Goal: Information Seeking & Learning: Learn about a topic

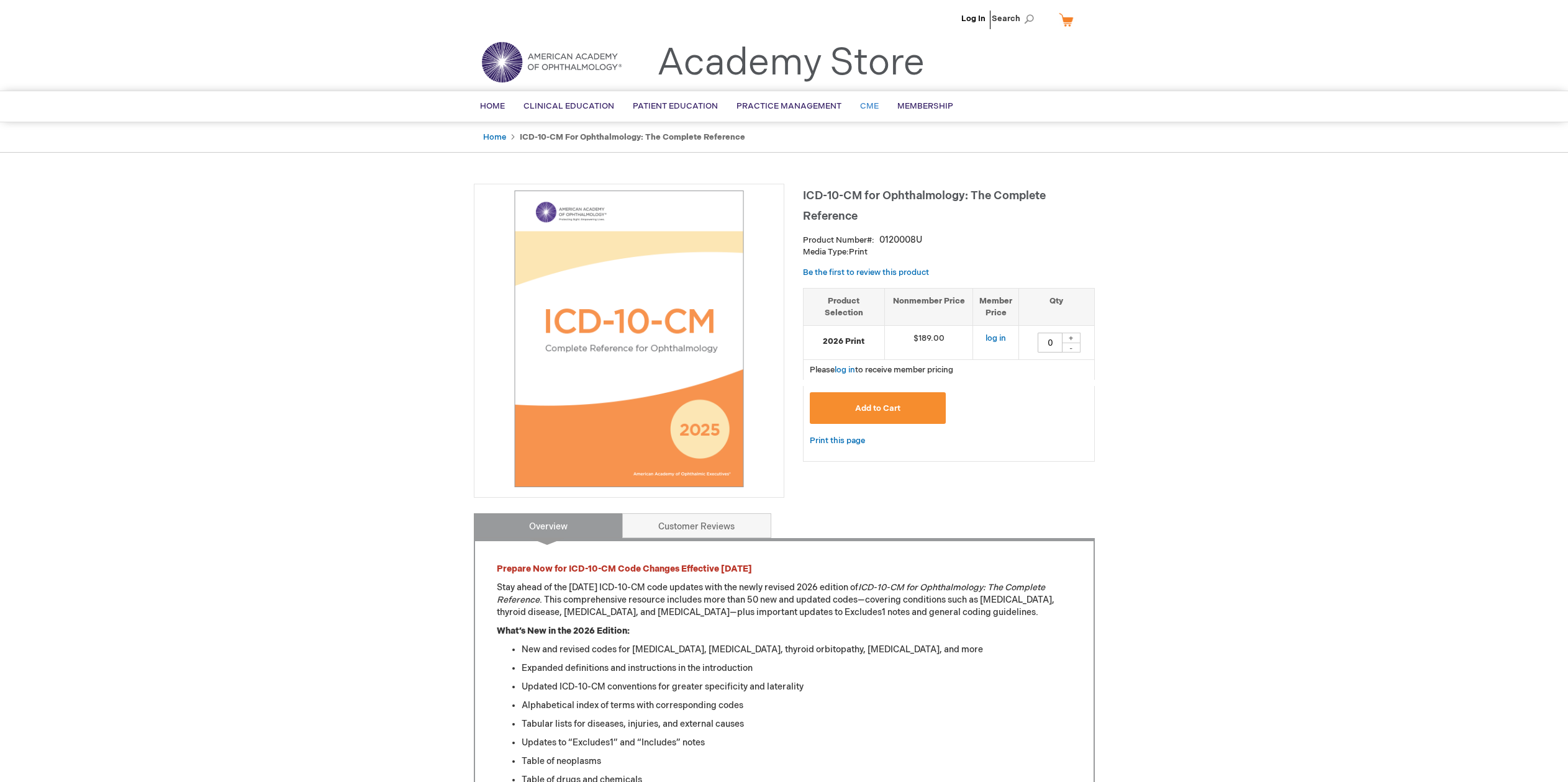
click at [863, 108] on span "CME" at bounding box center [869, 107] width 19 height 10
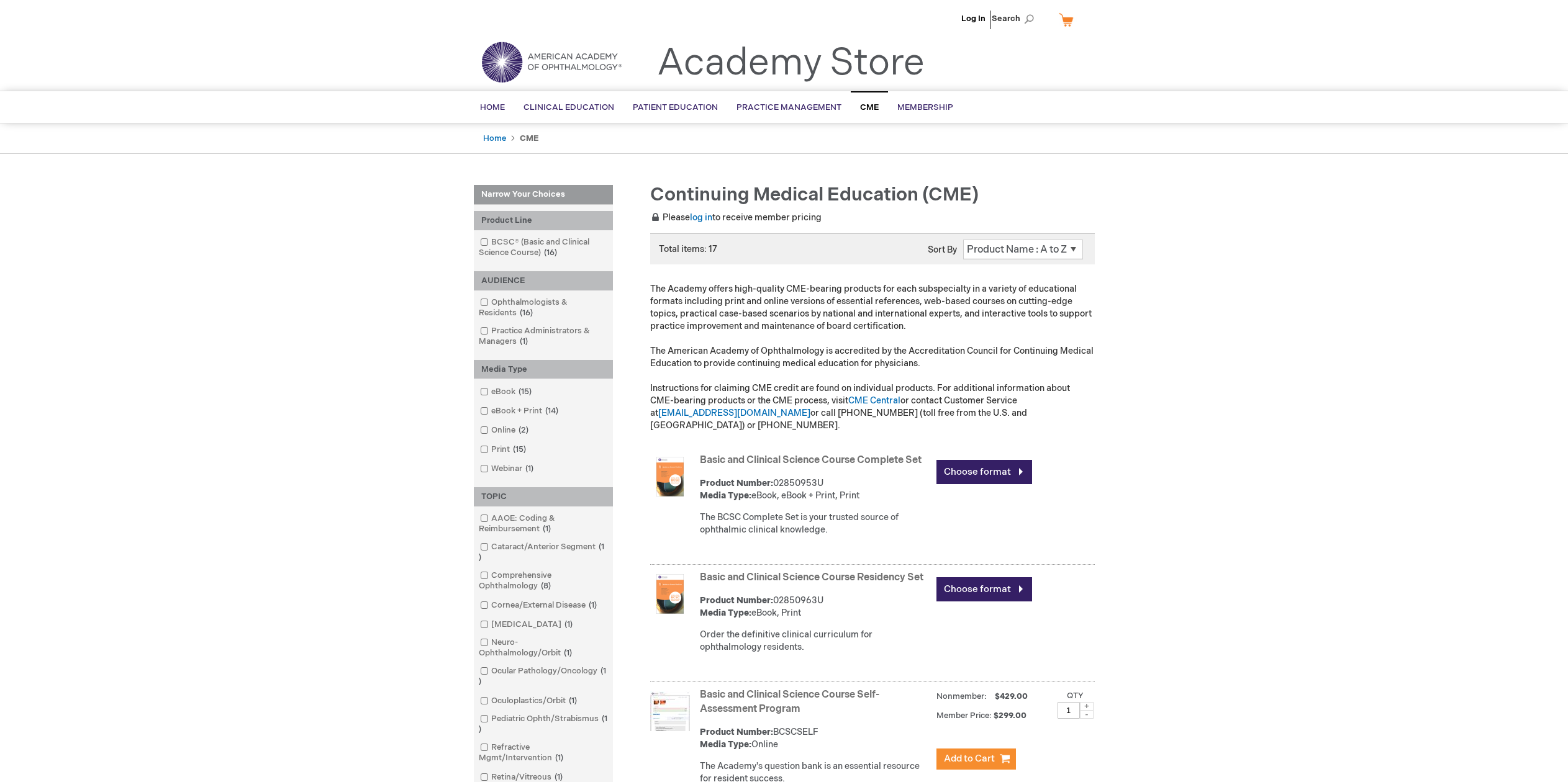
drag, startPoint x: 1518, startPoint y: 268, endPoint x: 1583, endPoint y: 309, distance: 76.9
click at [1567, 309] on html "The store will not work correctly when cookies are disabled. Log In Search My C…" at bounding box center [784, 391] width 1568 height 782
click at [1025, 21] on span "Search" at bounding box center [1016, 18] width 47 height 25
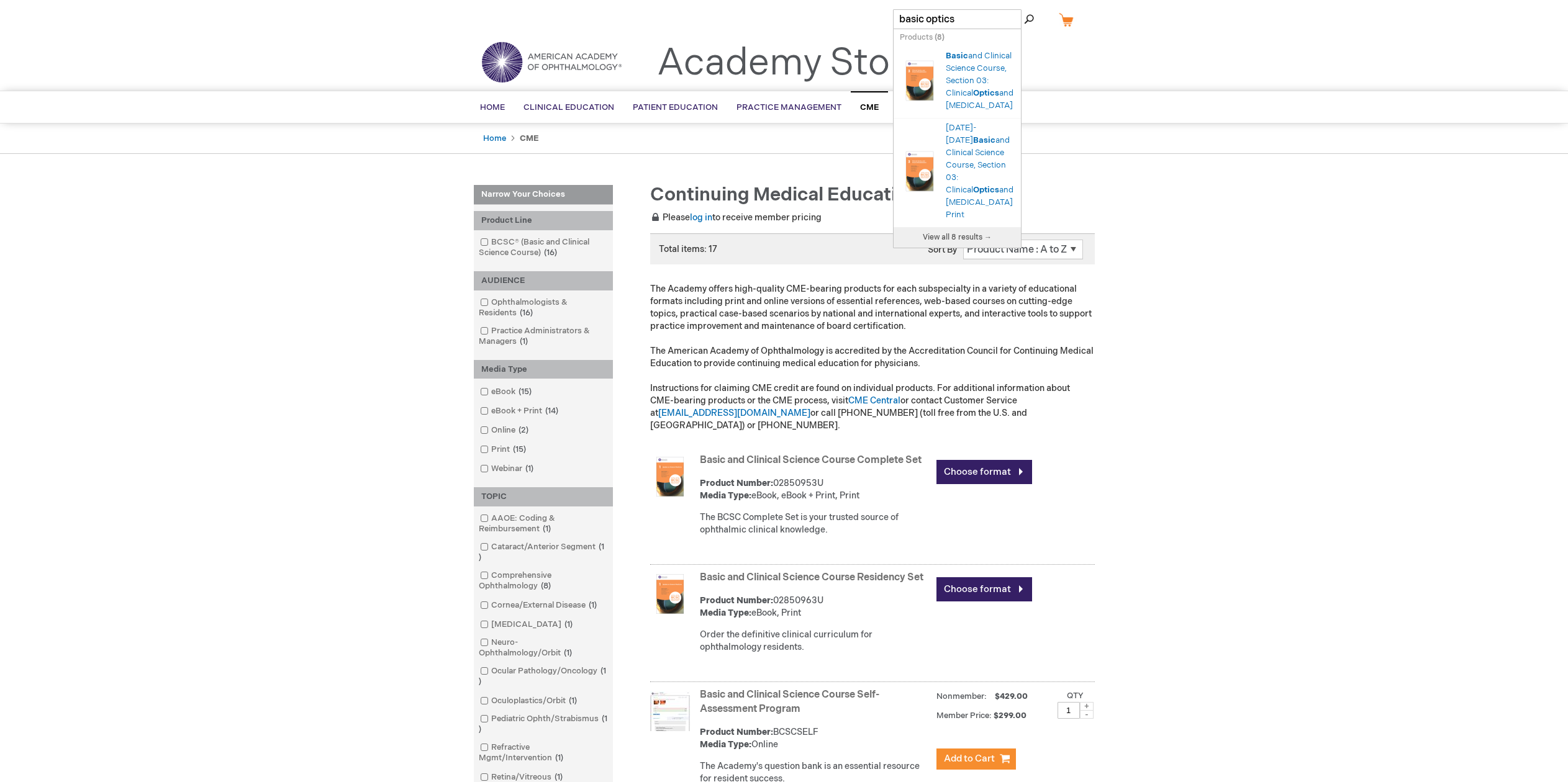
type input "basic optics"
click at [1024, 9] on button "Search" at bounding box center [1029, 19] width 10 height 20
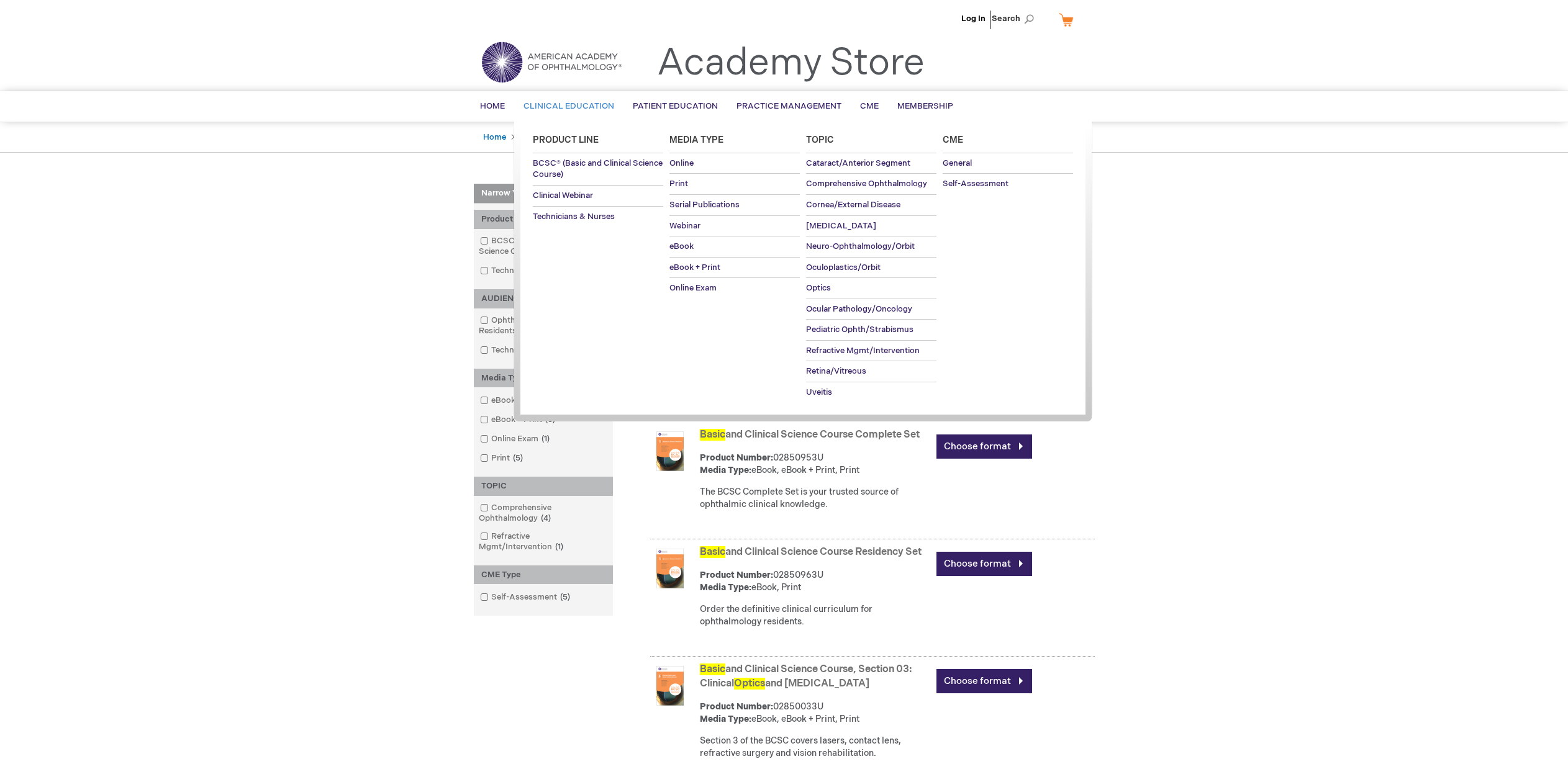
click at [597, 104] on span "Clinical Education" at bounding box center [569, 107] width 91 height 10
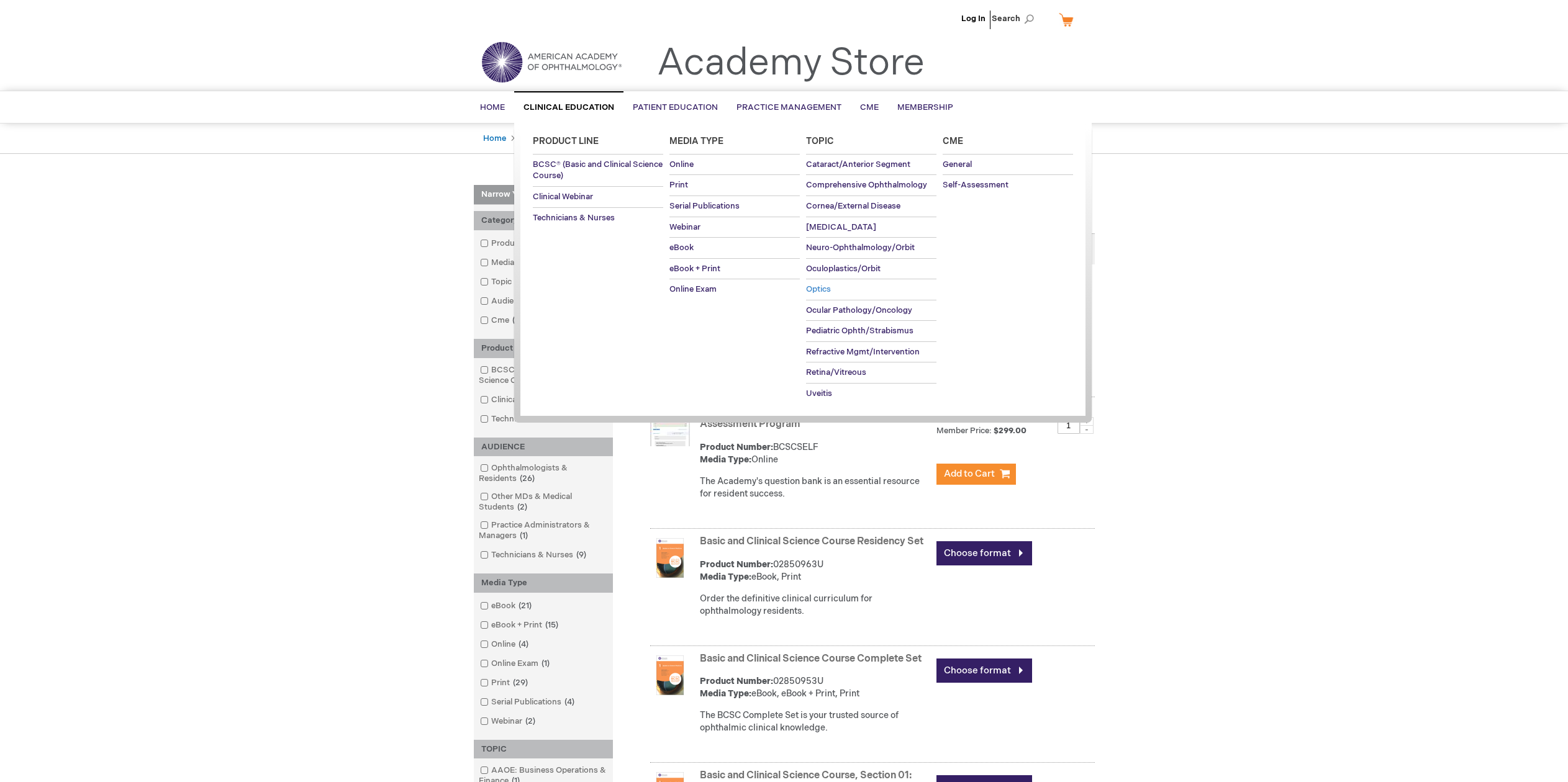
click at [821, 288] on span "Optics" at bounding box center [818, 289] width 25 height 10
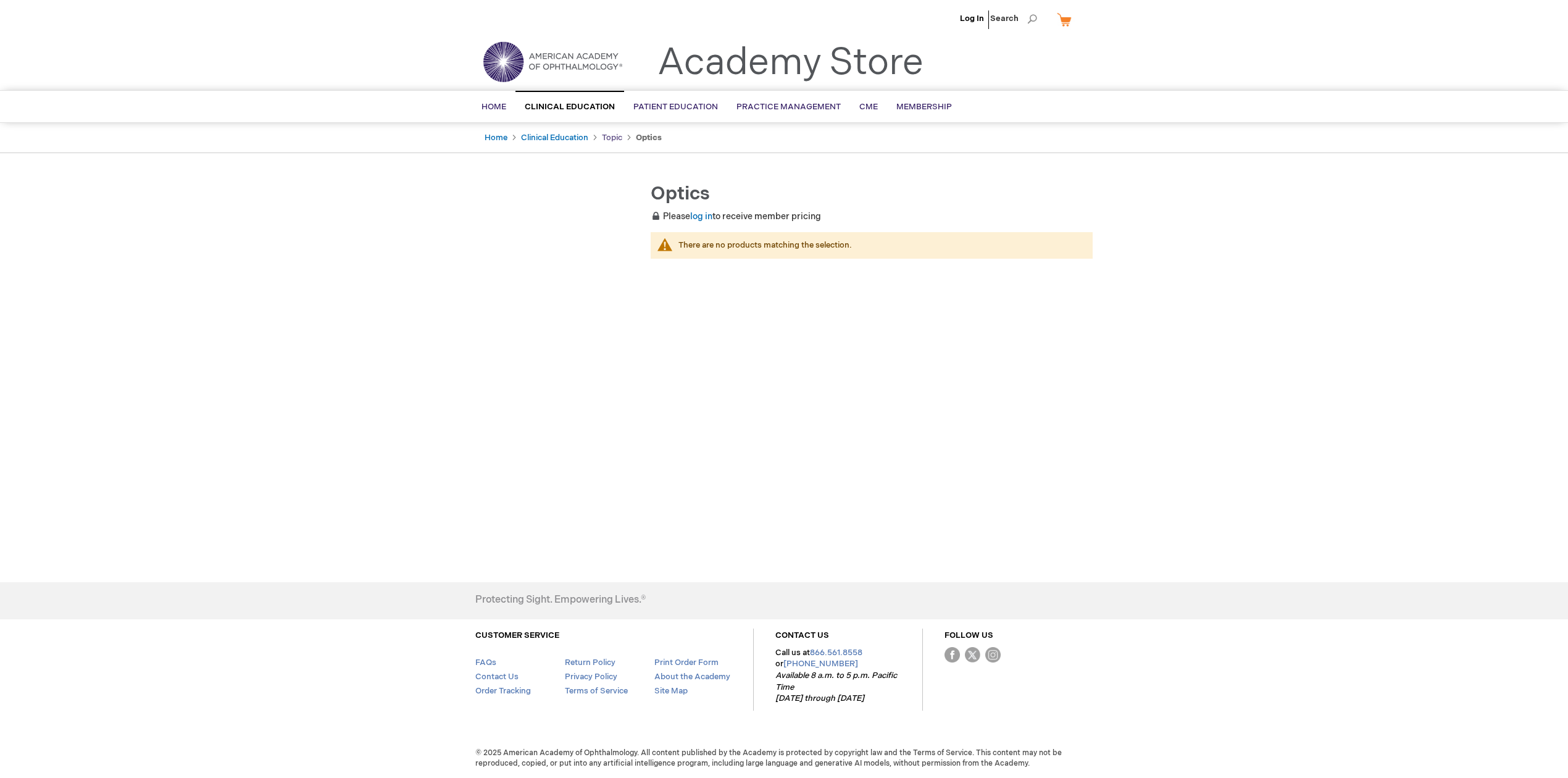
click at [614, 139] on link "Topic" at bounding box center [612, 137] width 21 height 10
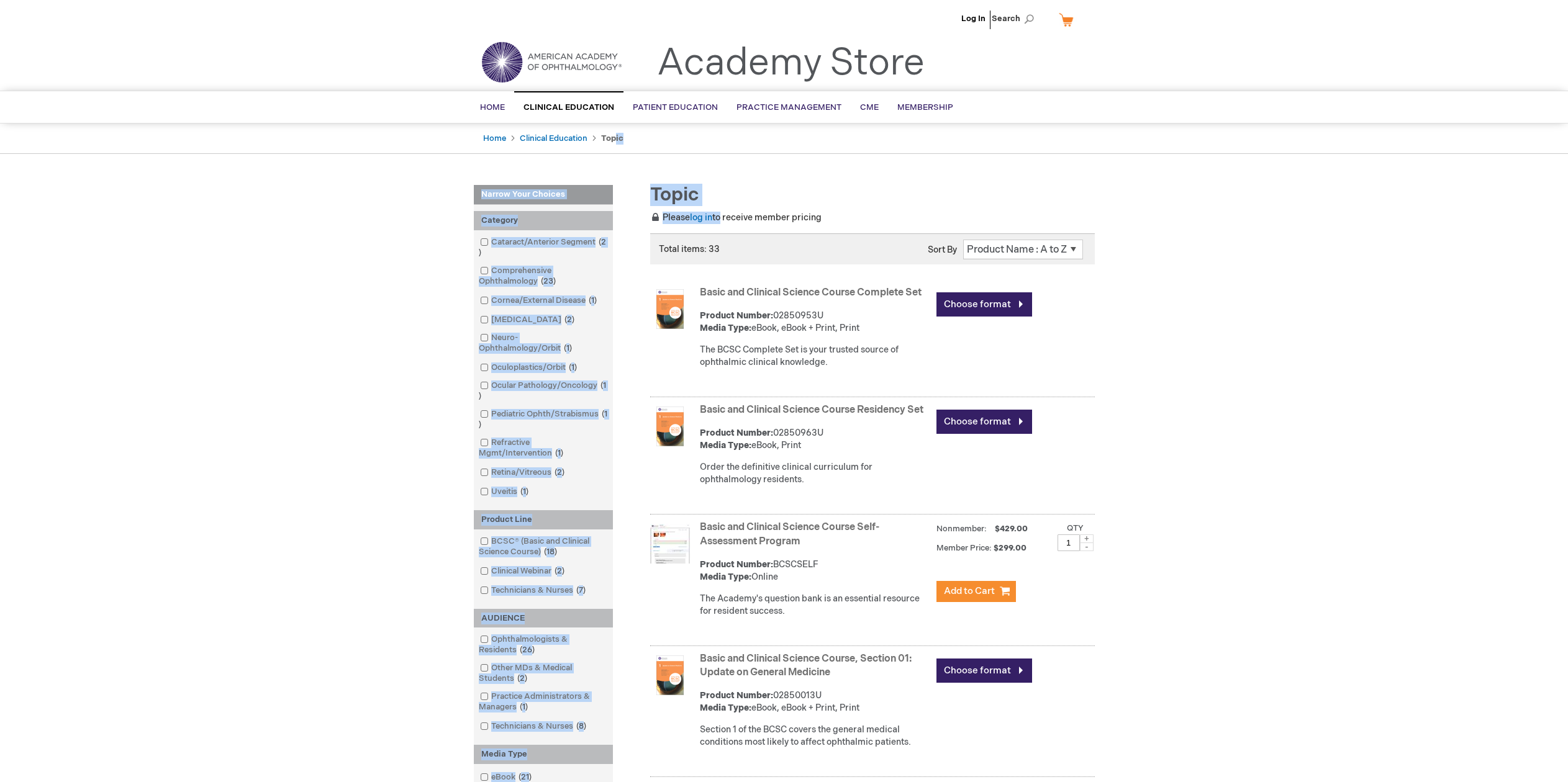
drag, startPoint x: 0, startPoint y: 0, endPoint x: 719, endPoint y: 211, distance: 749.3
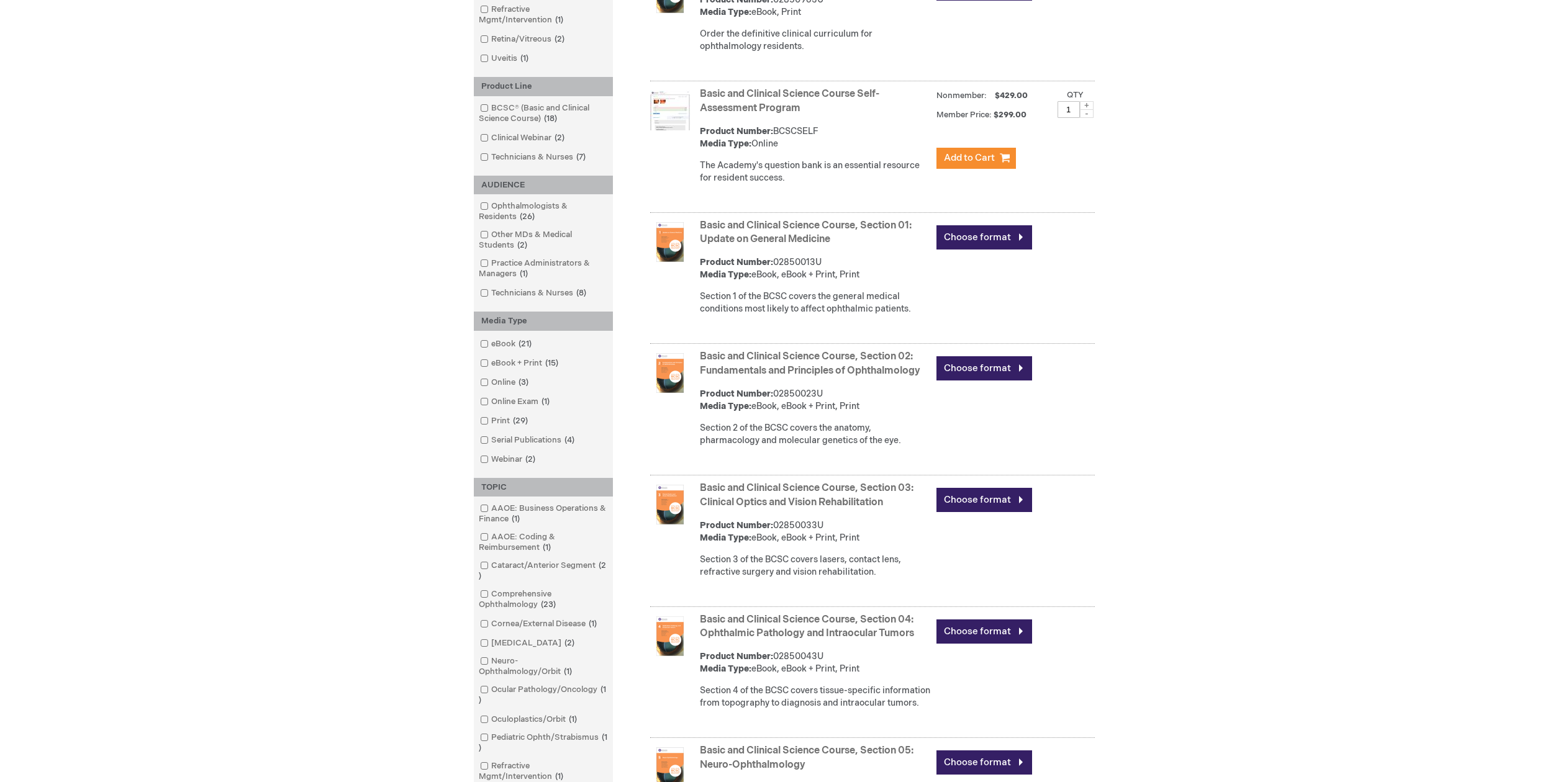
scroll to position [447, 0]
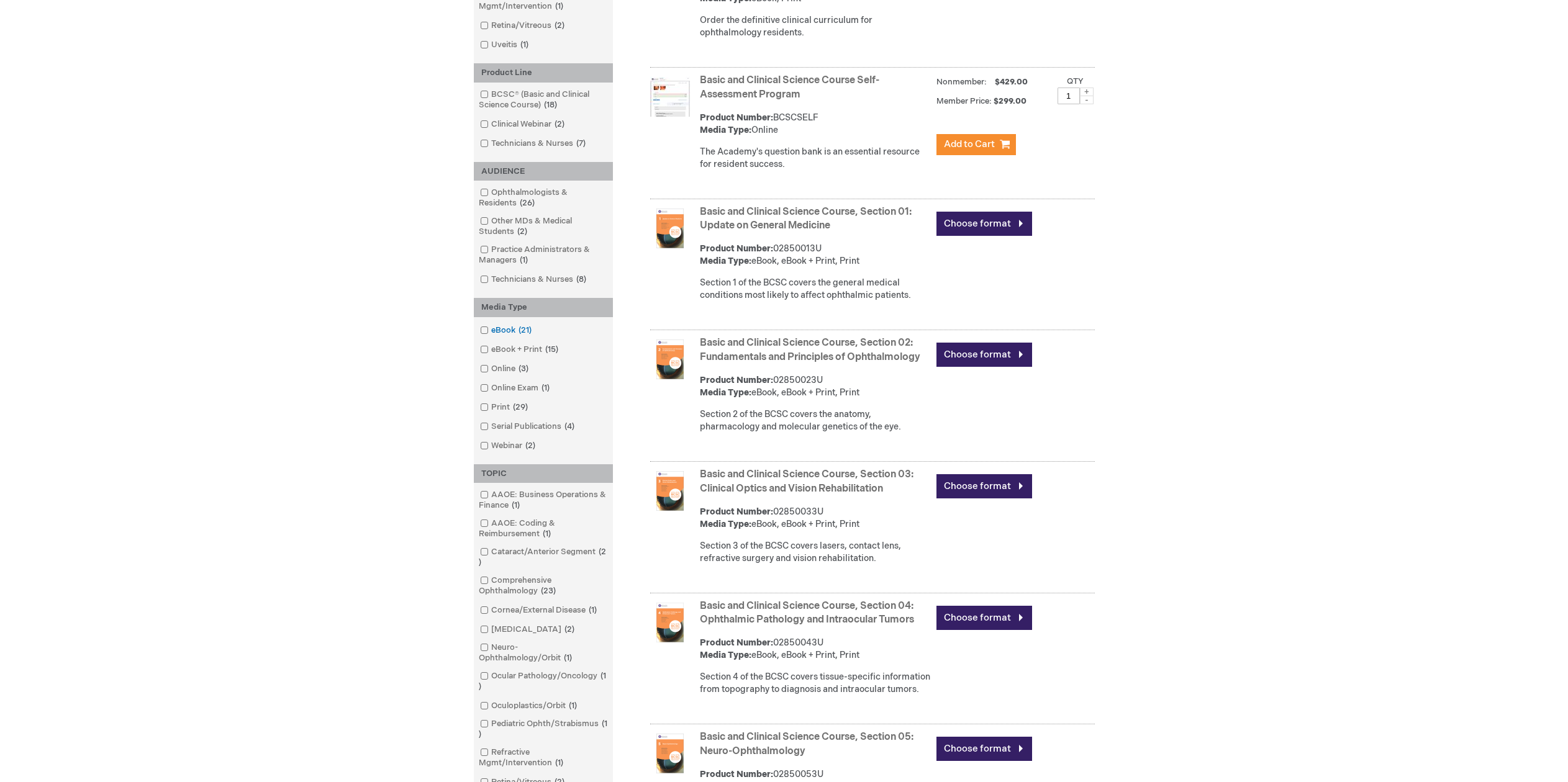
click at [502, 327] on link "eBook 21 items" at bounding box center [507, 330] width 59 height 12
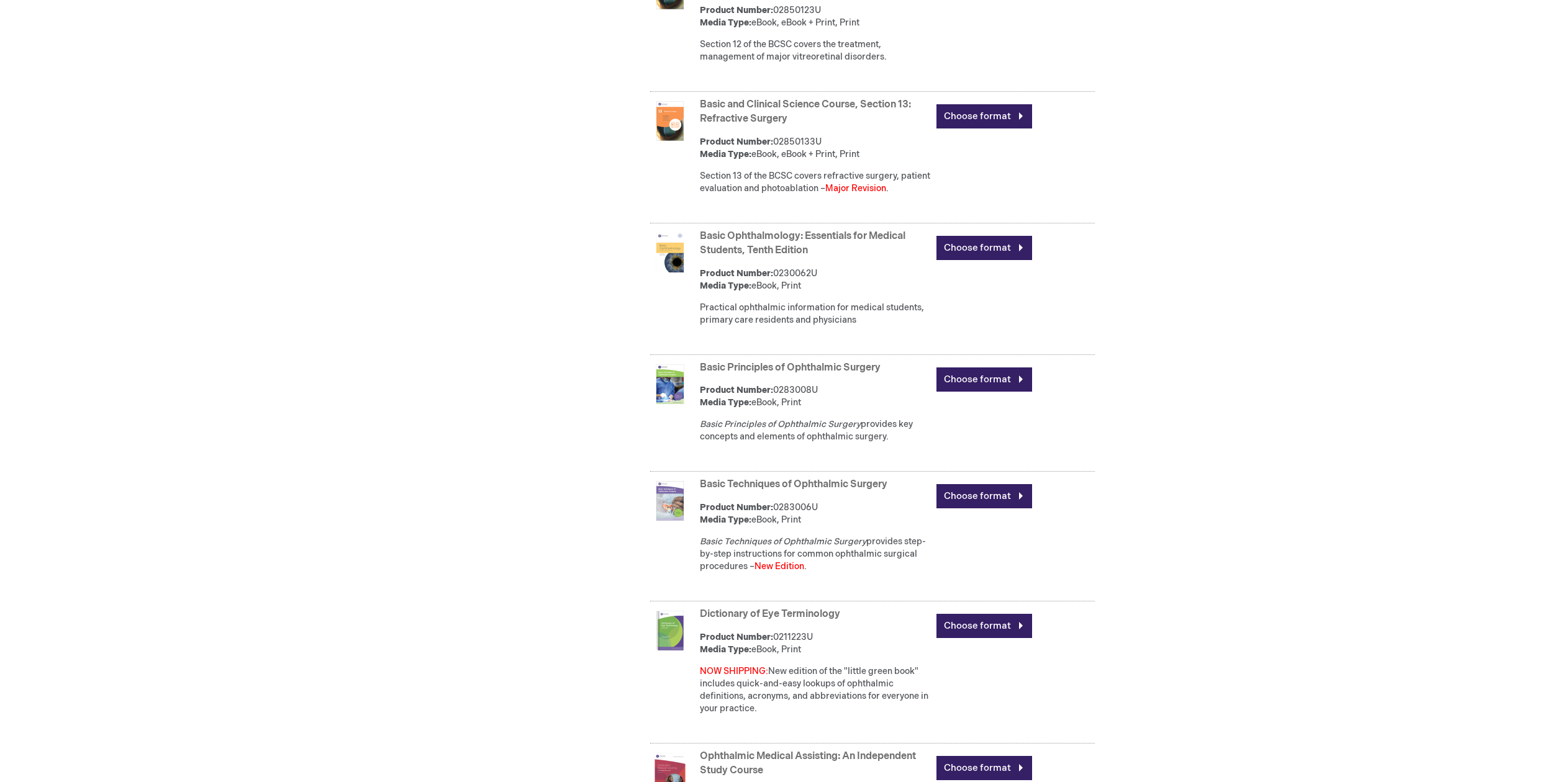
scroll to position [2010, 0]
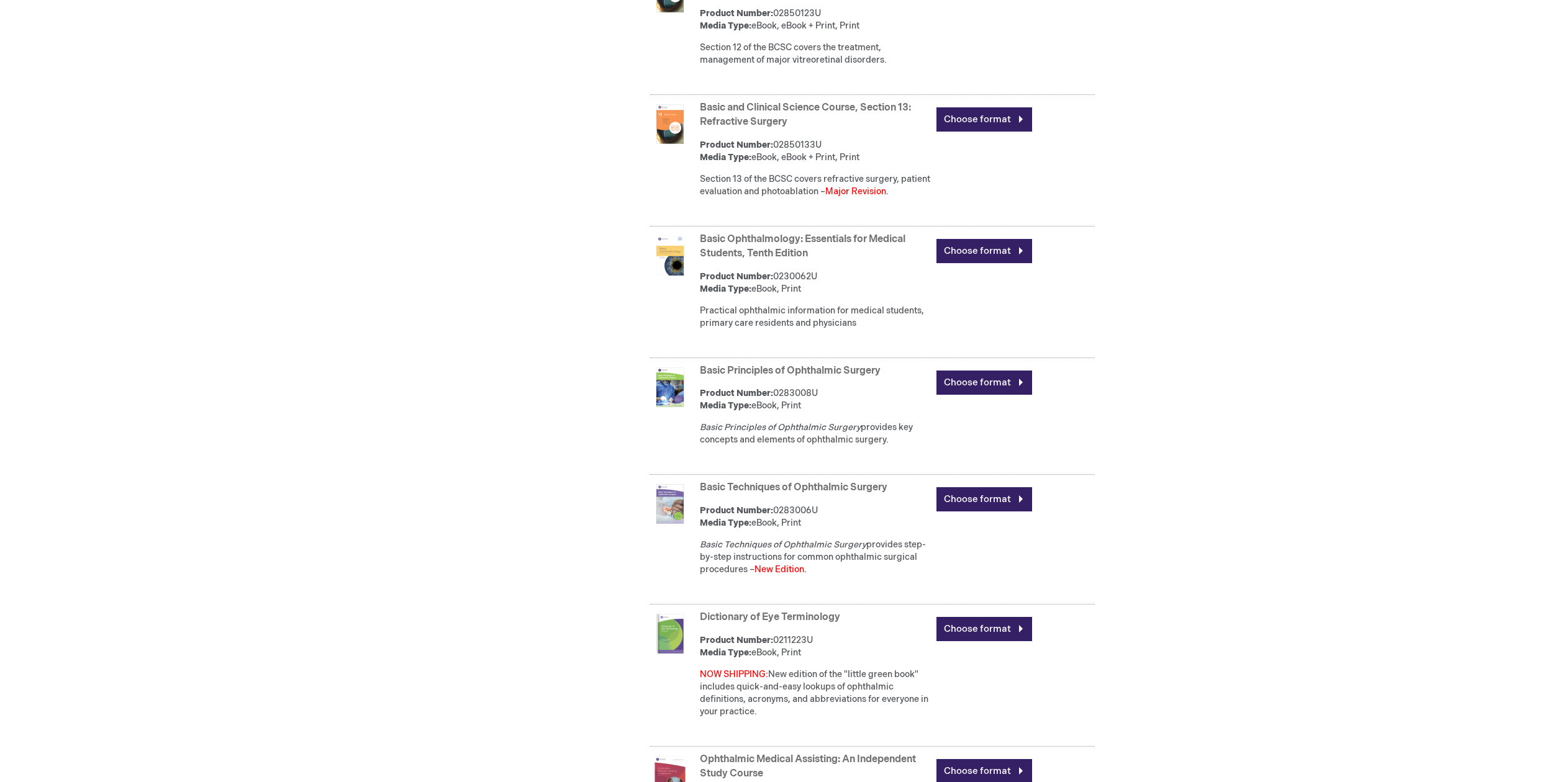
click at [783, 377] on link "Basic Principles of Ophthalmic Surgery" at bounding box center [790, 371] width 180 height 12
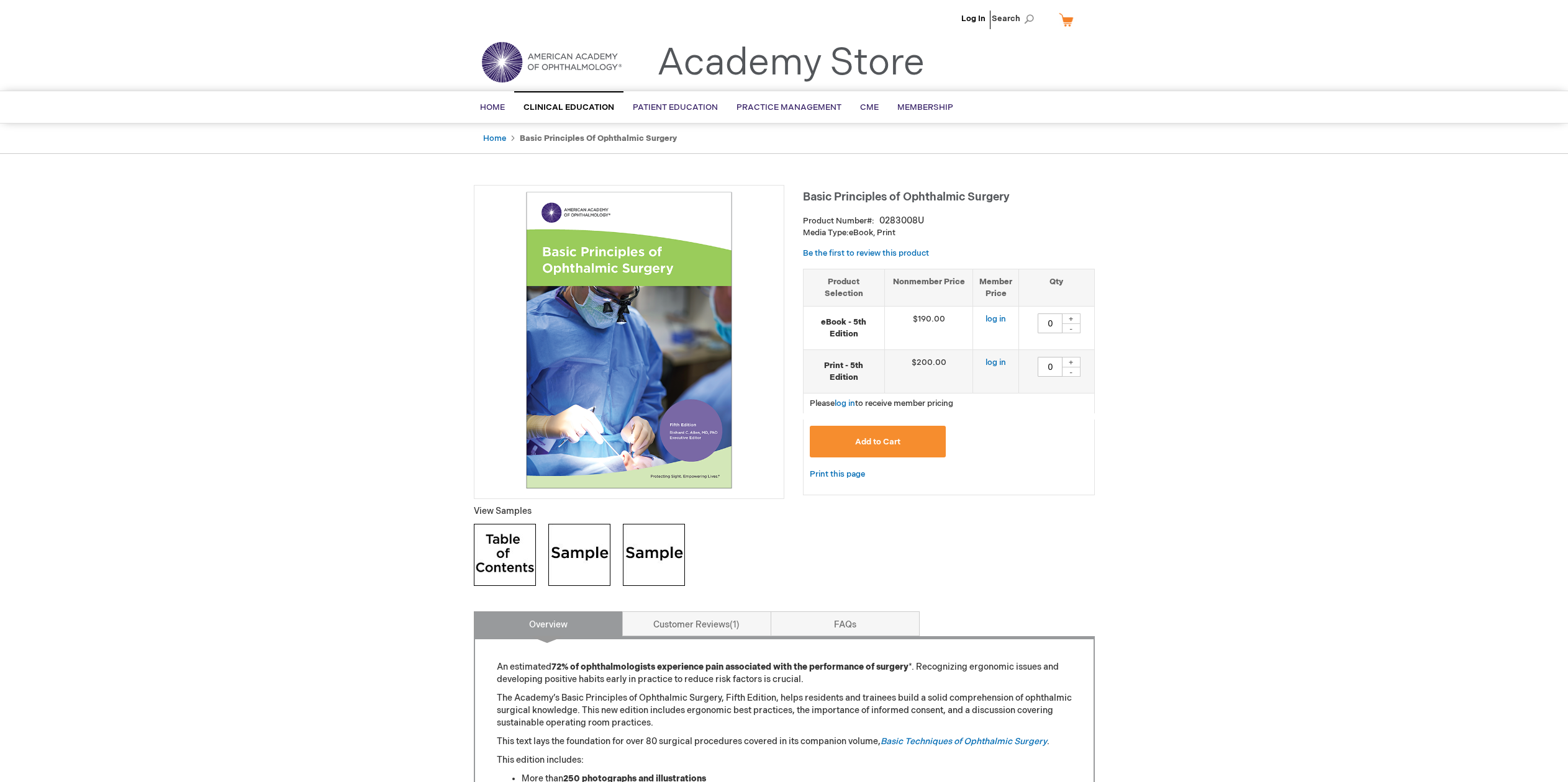
click at [507, 547] on img at bounding box center [504, 554] width 62 height 62
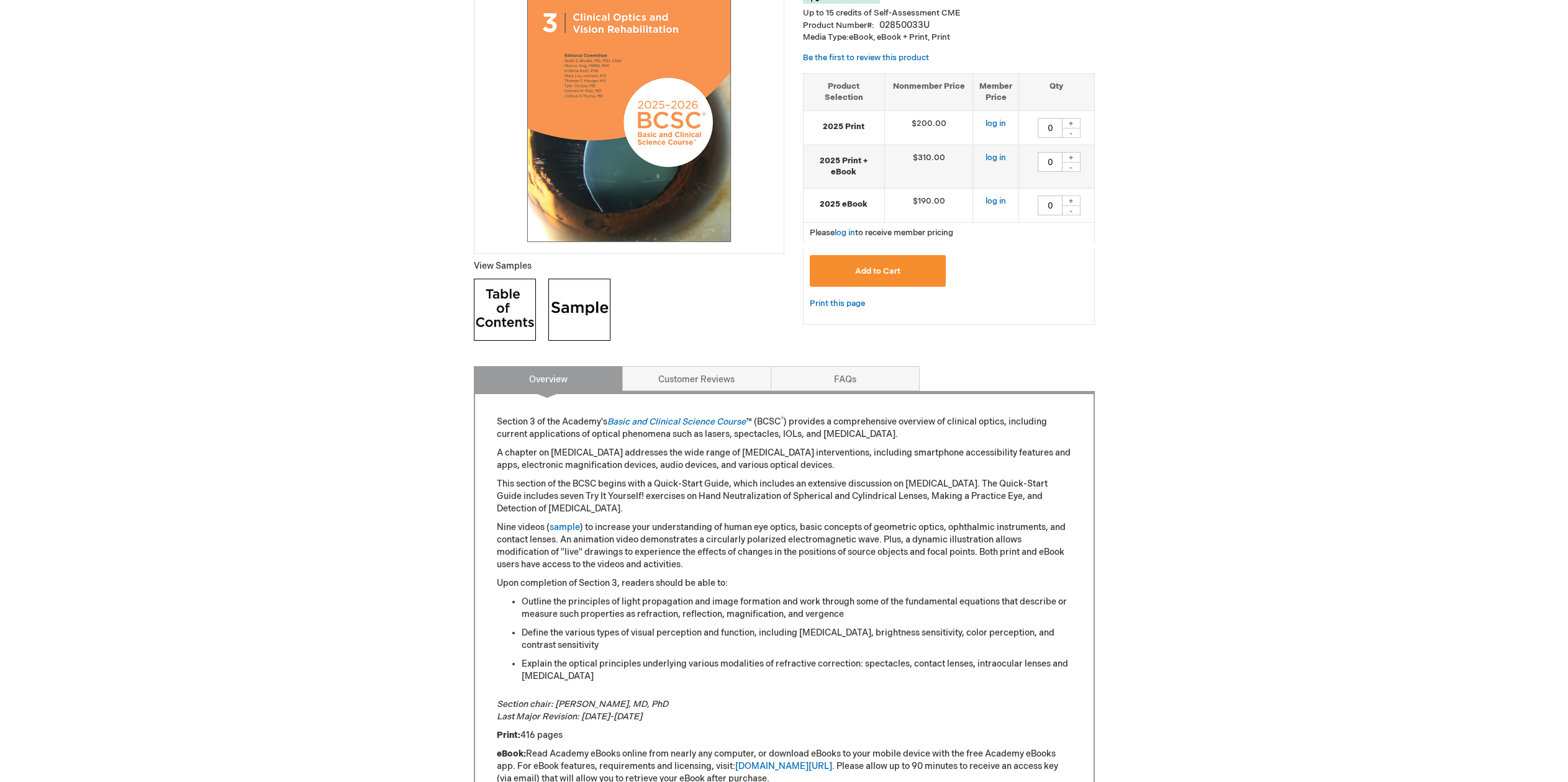
click at [518, 320] on img at bounding box center [504, 310] width 62 height 62
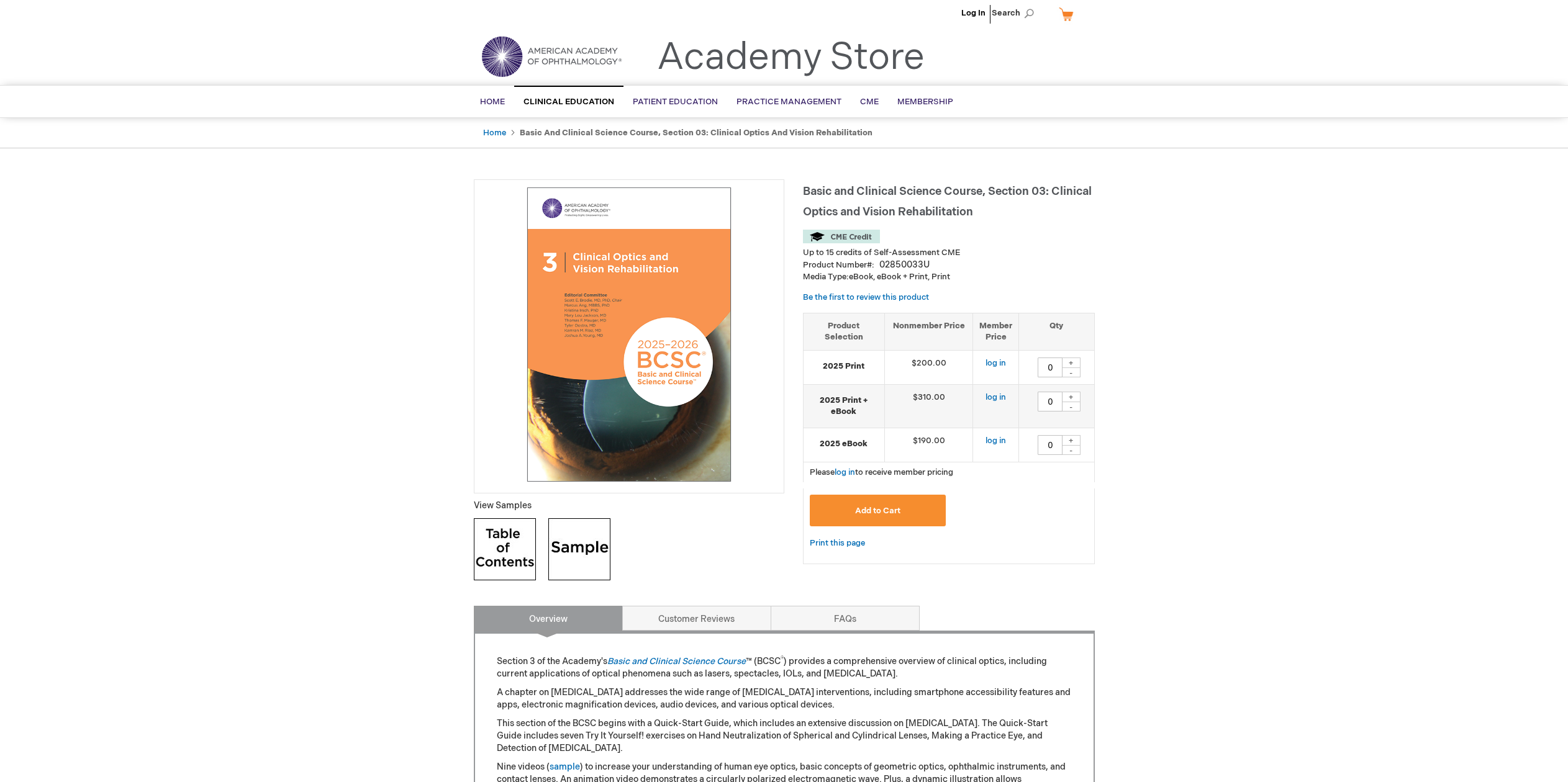
scroll to position [4, 0]
